Goal: Transaction & Acquisition: Purchase product/service

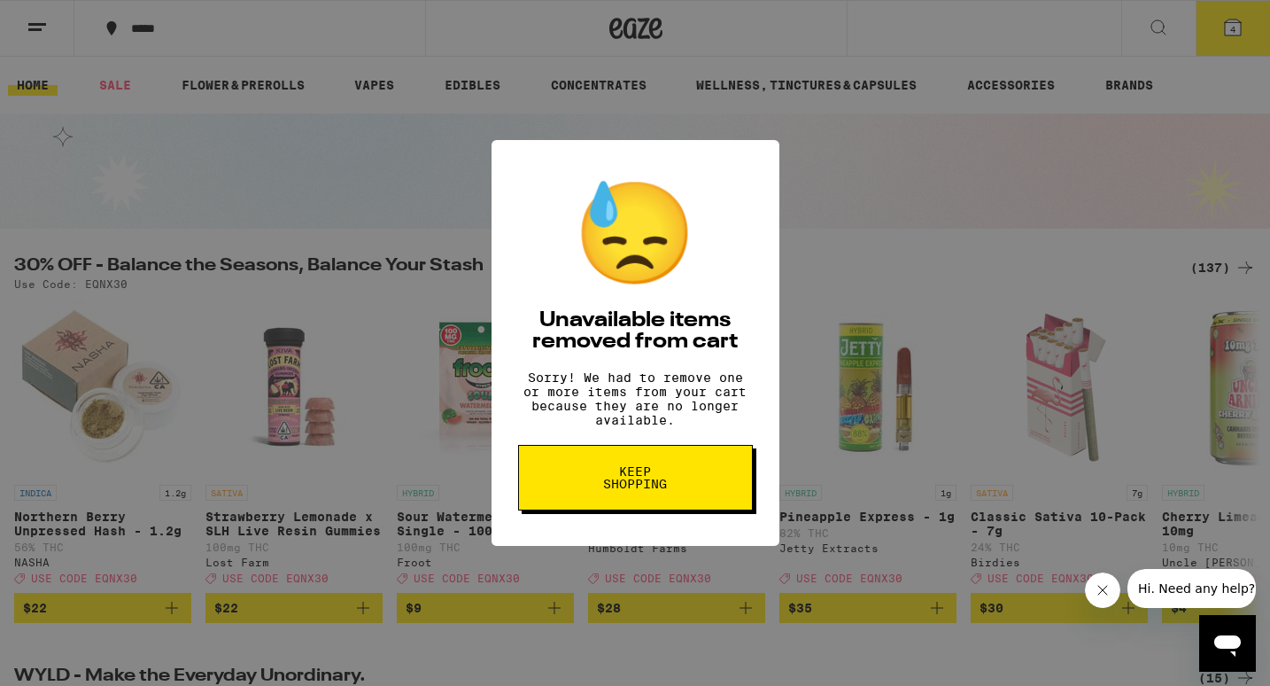
click at [345, 120] on div "😓 Unavailable items removed from cart Sorry! We had to remove one or more items…" at bounding box center [635, 343] width 1270 height 686
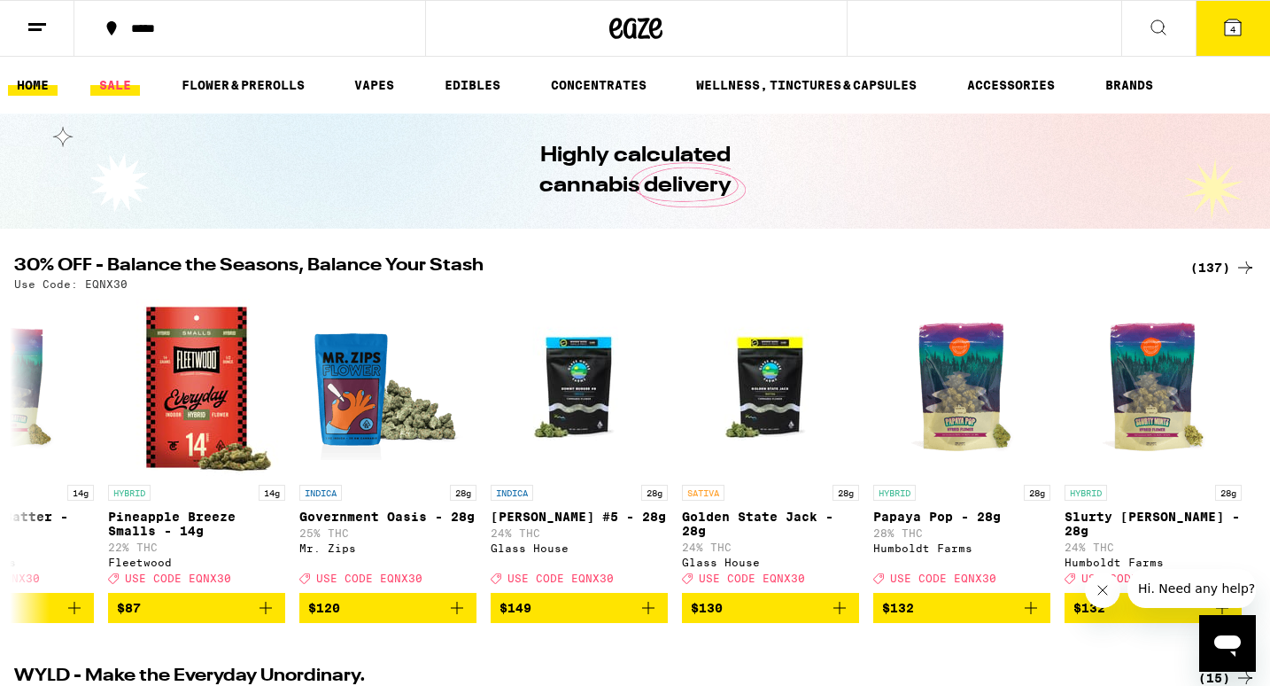
click at [119, 88] on link "SALE" at bounding box center [115, 84] width 50 height 21
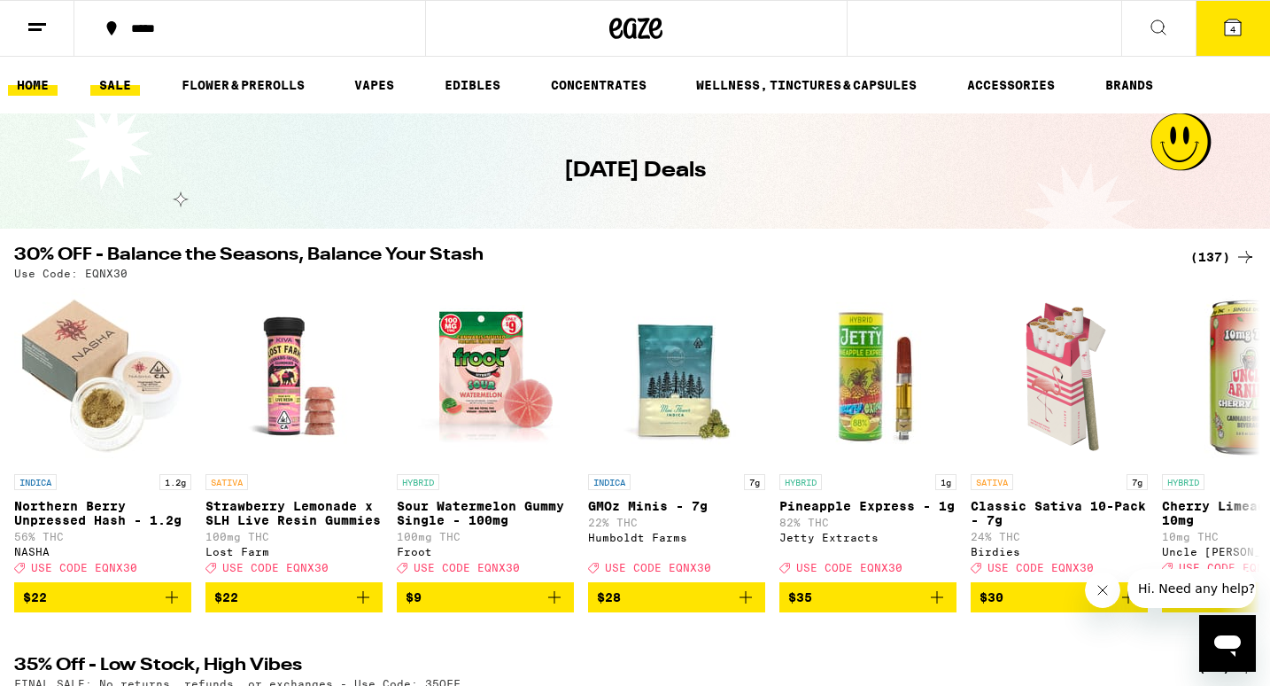
click at [38, 79] on link "HOME" at bounding box center [33, 84] width 50 height 21
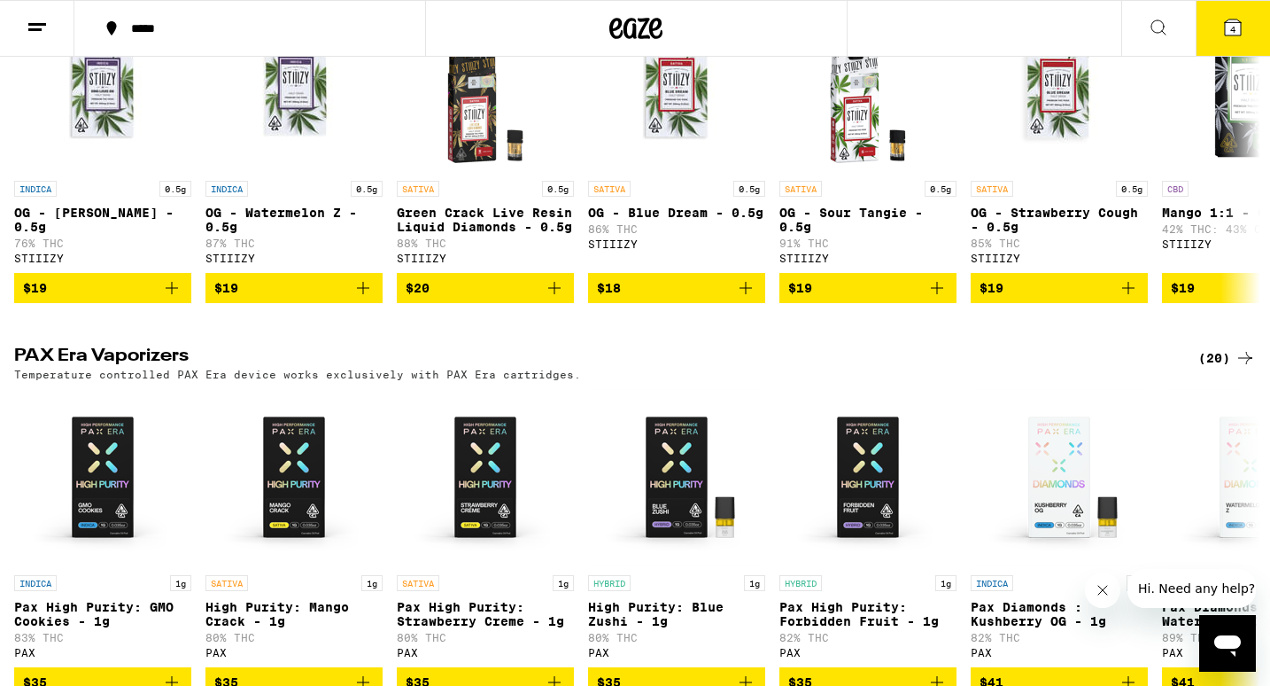
scroll to position [4104, 0]
